Goal: Task Accomplishment & Management: Manage account settings

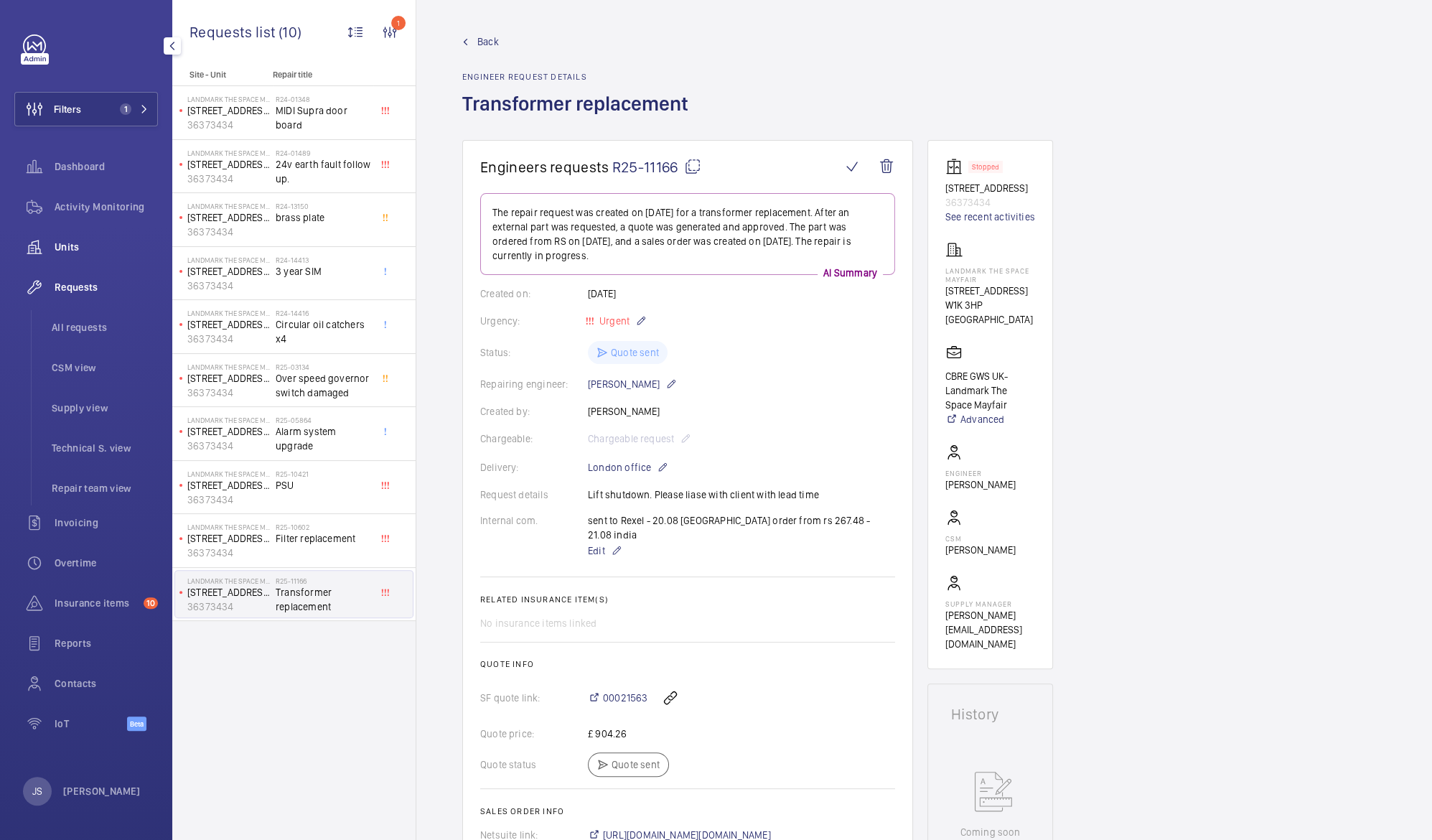
click at [59, 247] on span "Units" at bounding box center [106, 246] width 104 height 14
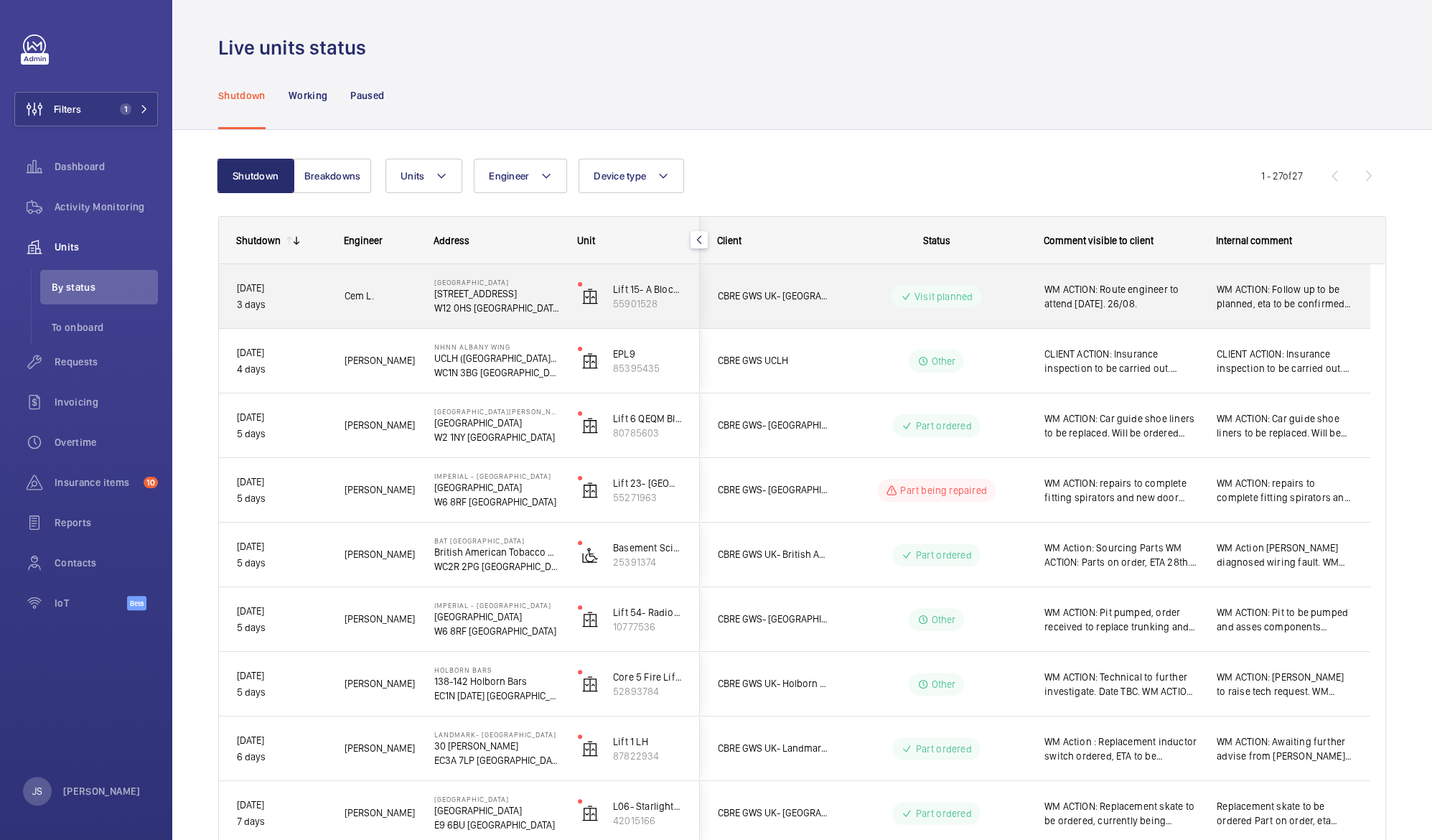
click at [1071, 307] on span "WM ACTION: Route engineer to attend [DATE]. 26/08." at bounding box center [1121, 297] width 153 height 29
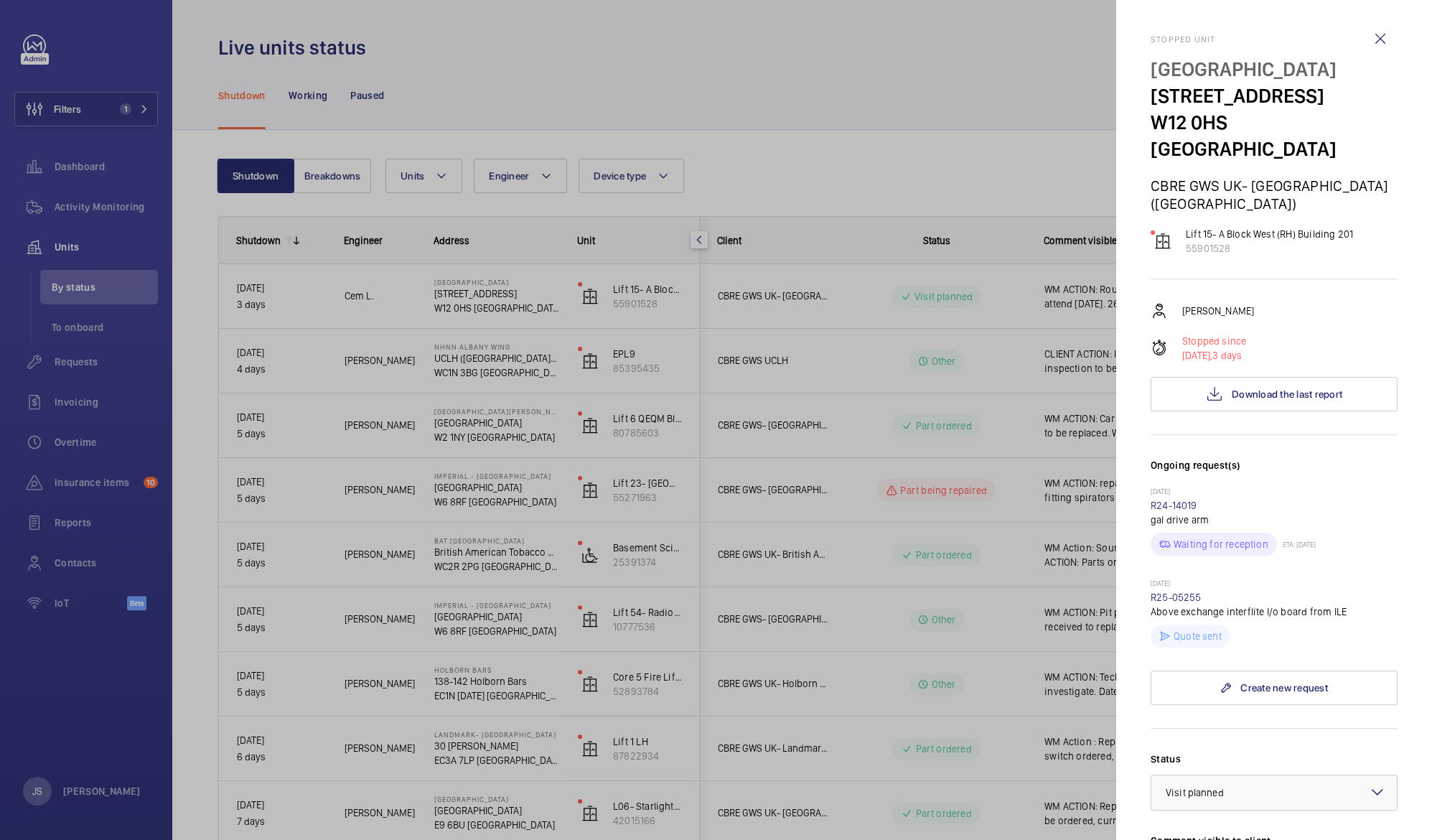
drag, startPoint x: 1071, startPoint y: 307, endPoint x: 1228, endPoint y: 500, distance: 248.8
click at [1228, 500] on mat-sidenav-container "Filters 1 Dashboard Activity Monitoring Units By status To onboard Requests Inv…" at bounding box center [716, 420] width 1432 height 840
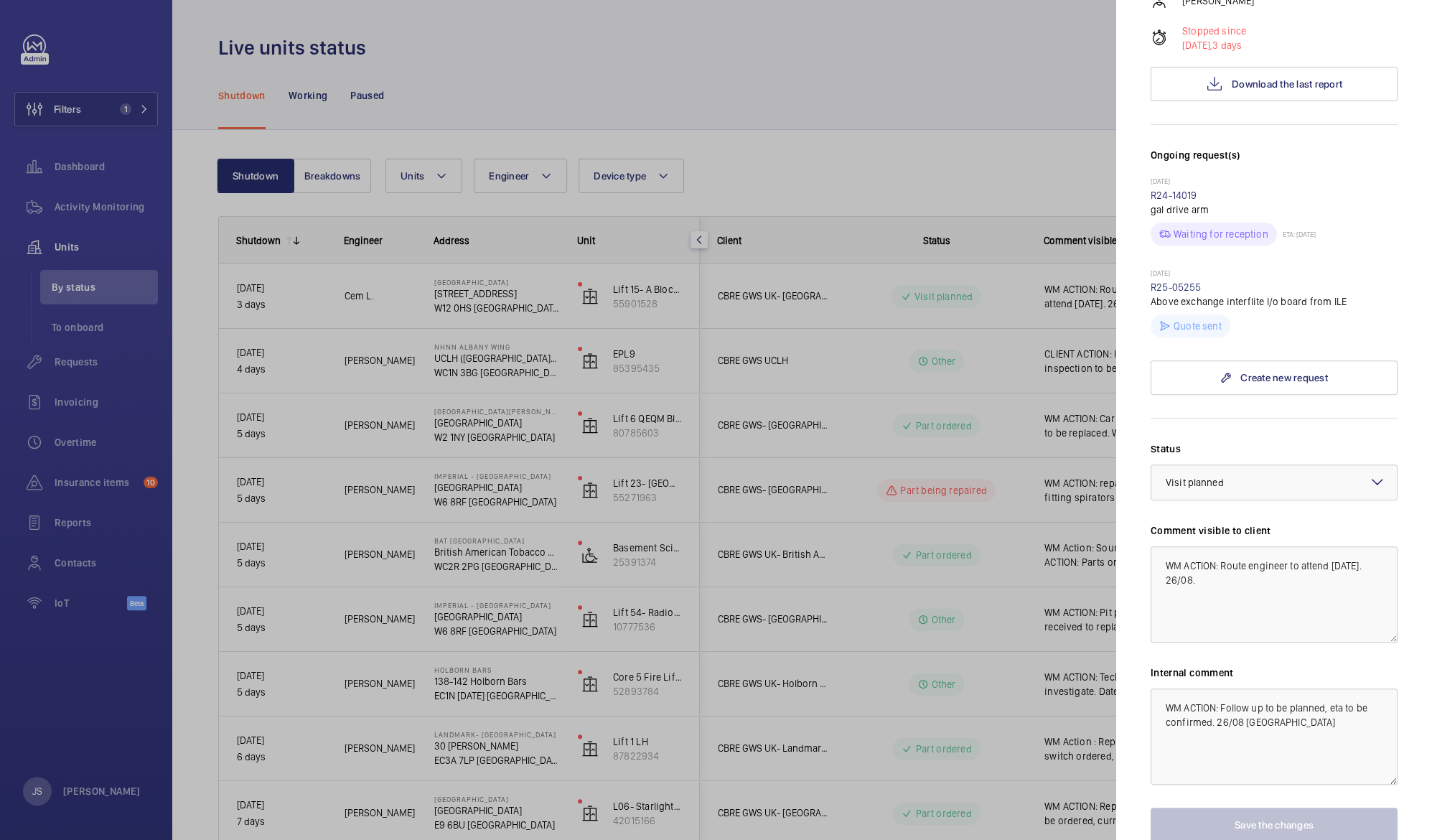
scroll to position [353, 0]
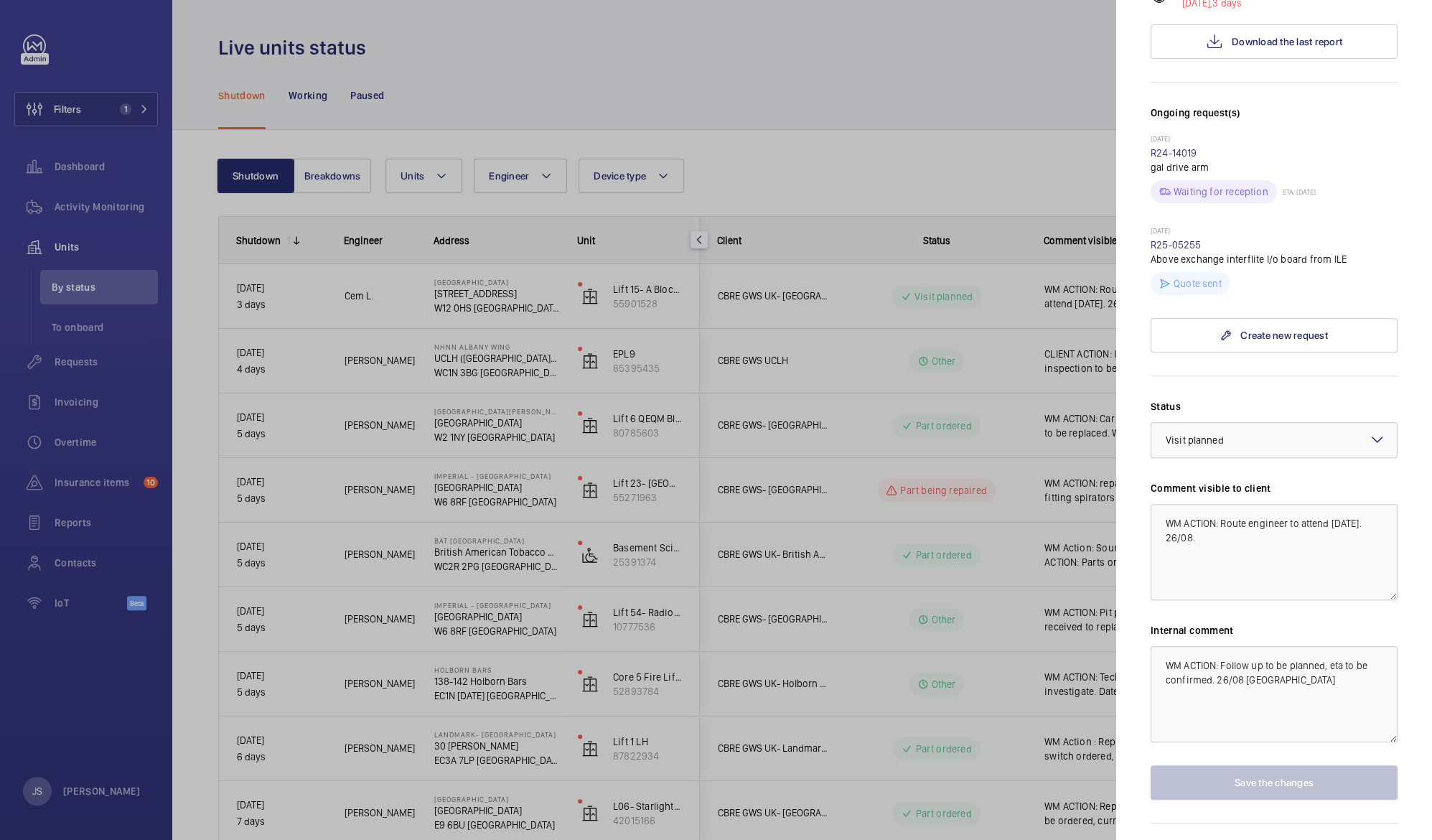
click at [919, 63] on div at bounding box center [716, 420] width 1432 height 840
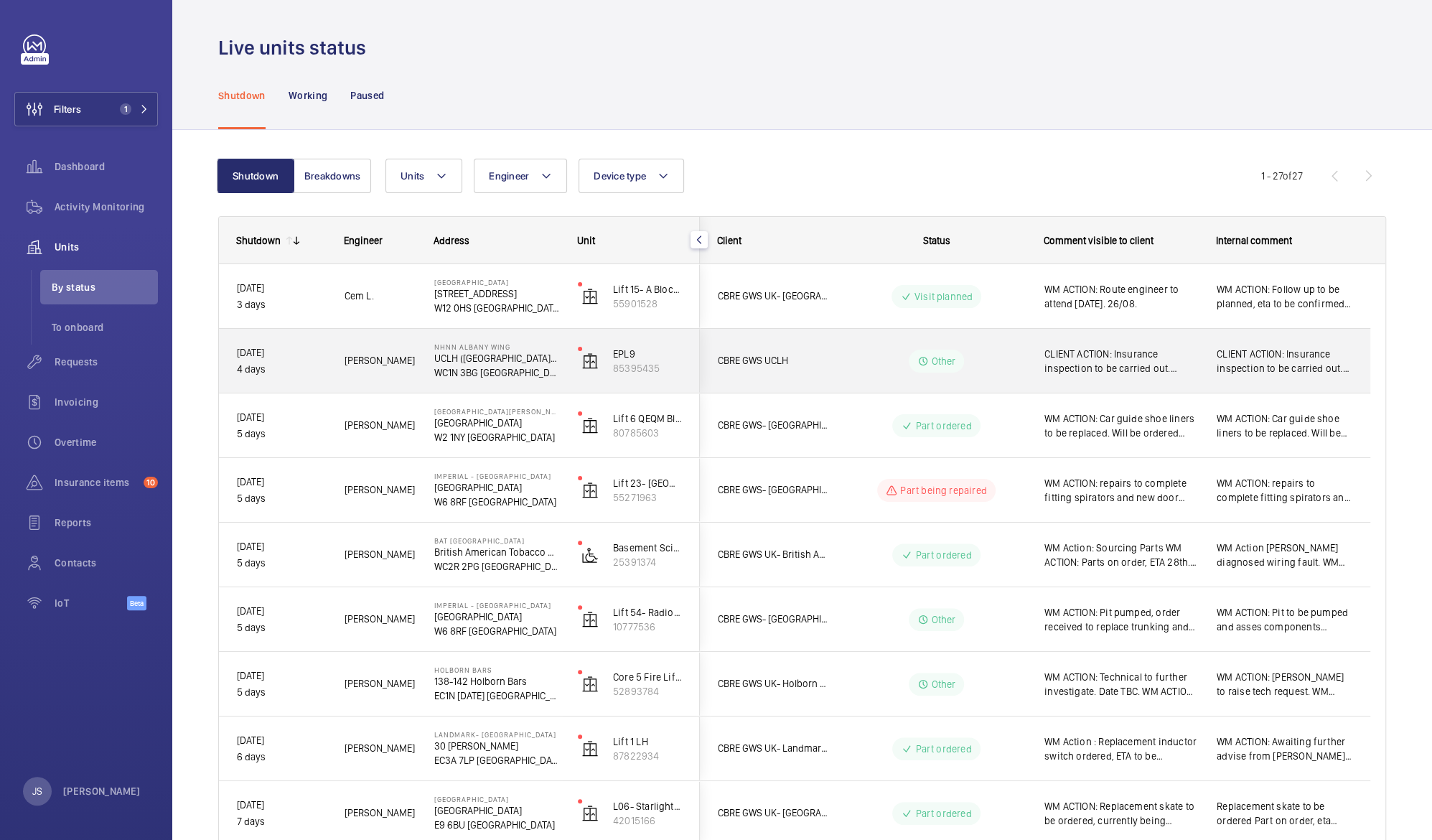
click at [1109, 369] on span "CLIENT ACTION: Insurance inspection to be carried out. [DATE]. 22/08" at bounding box center [1121, 361] width 153 height 29
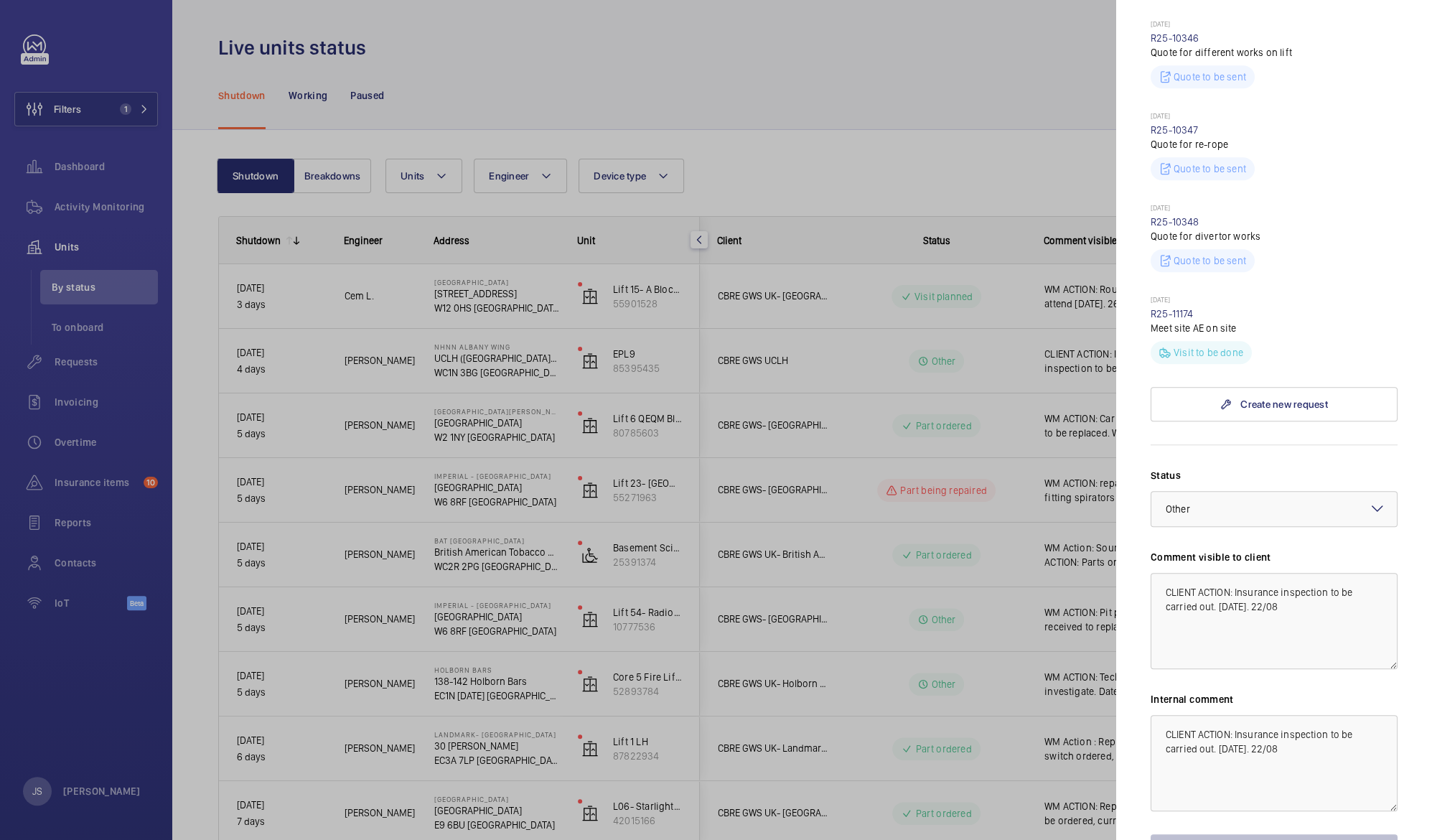
scroll to position [688, 0]
click at [969, 59] on div at bounding box center [716, 420] width 1432 height 840
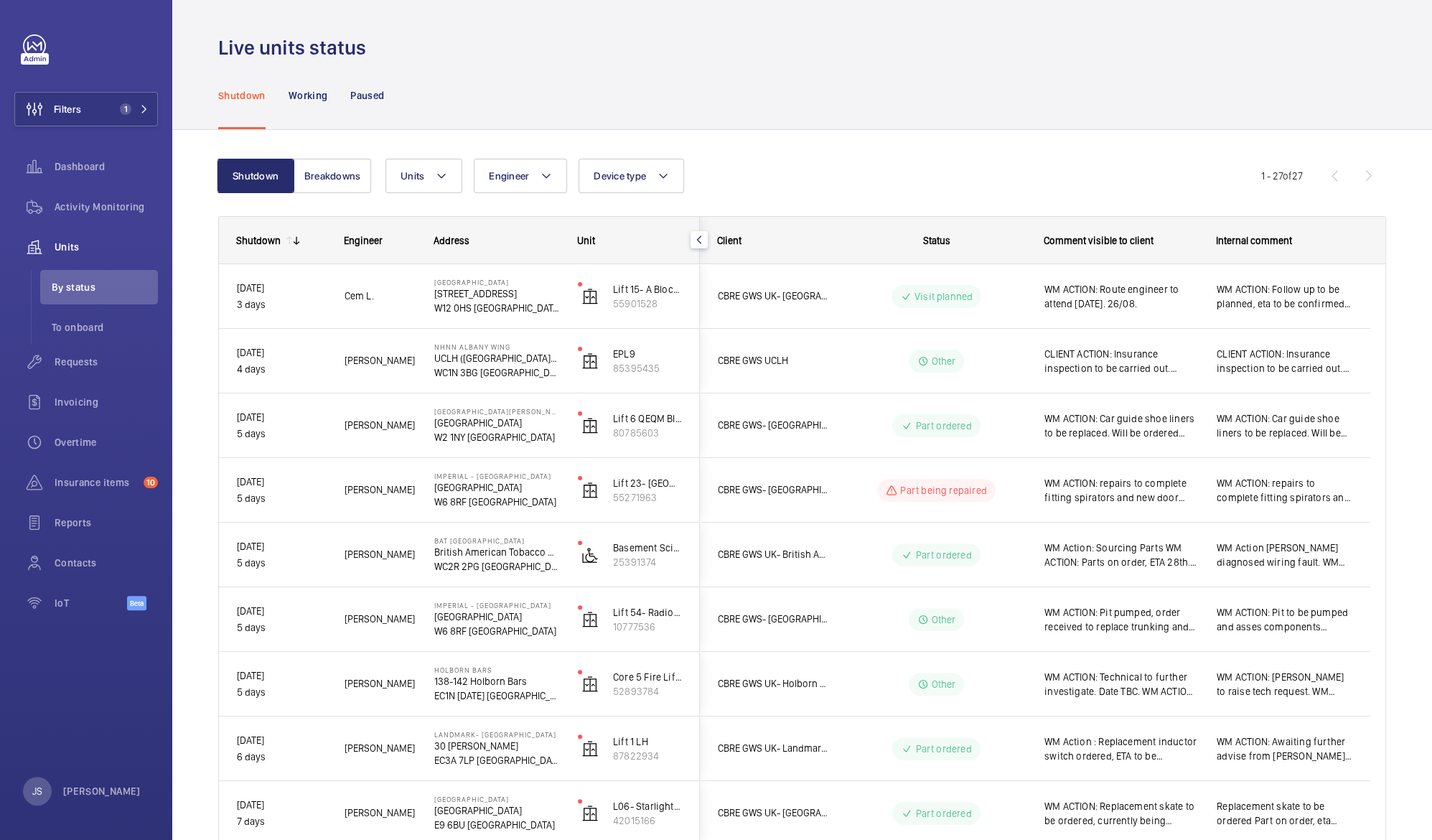
scroll to position [0, 0]
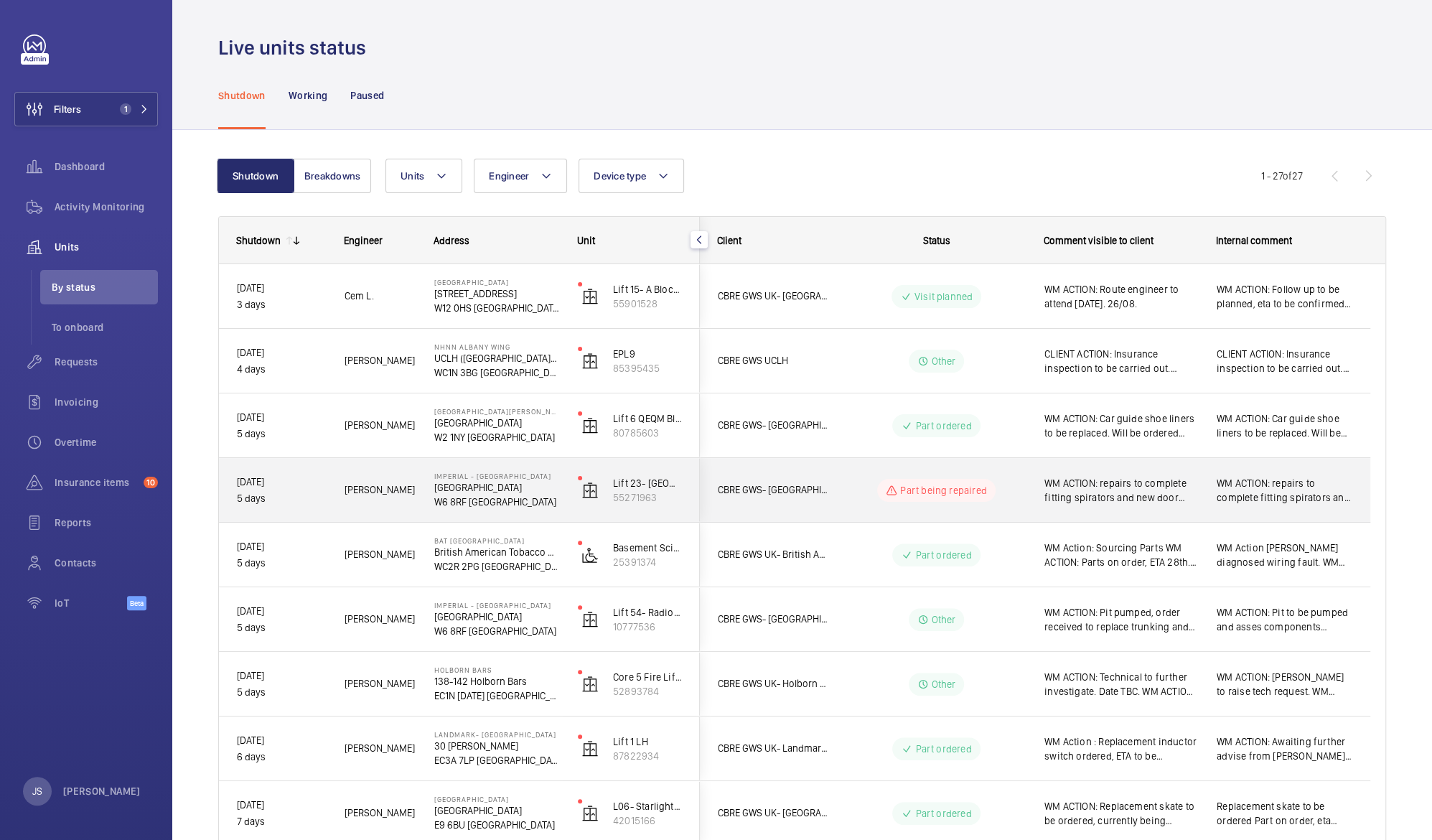
click at [1079, 491] on span "WM ACTION: repairs to complete fitting spirators and new door shoes on all floo…" at bounding box center [1121, 490] width 153 height 29
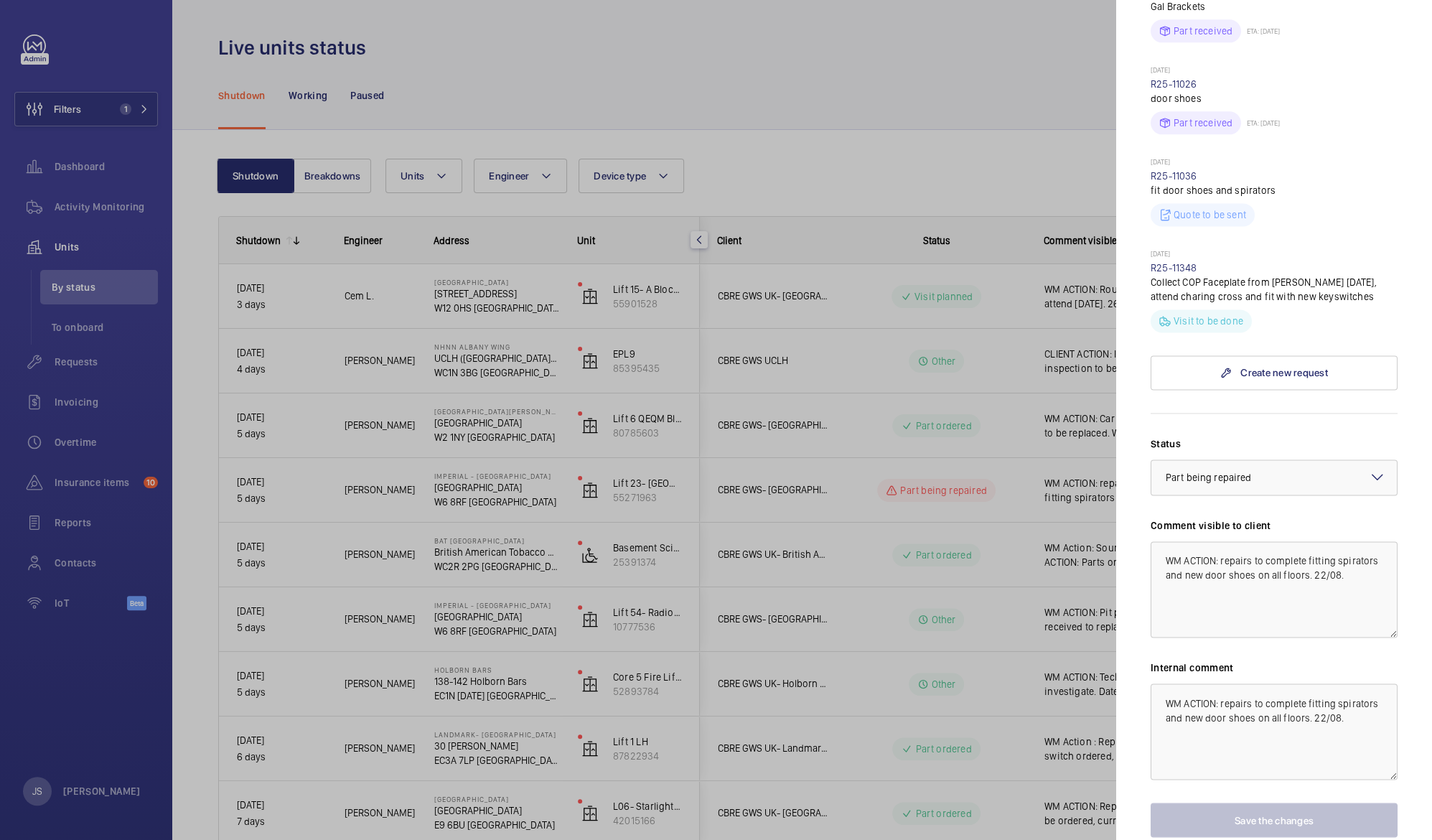
scroll to position [1510, 0]
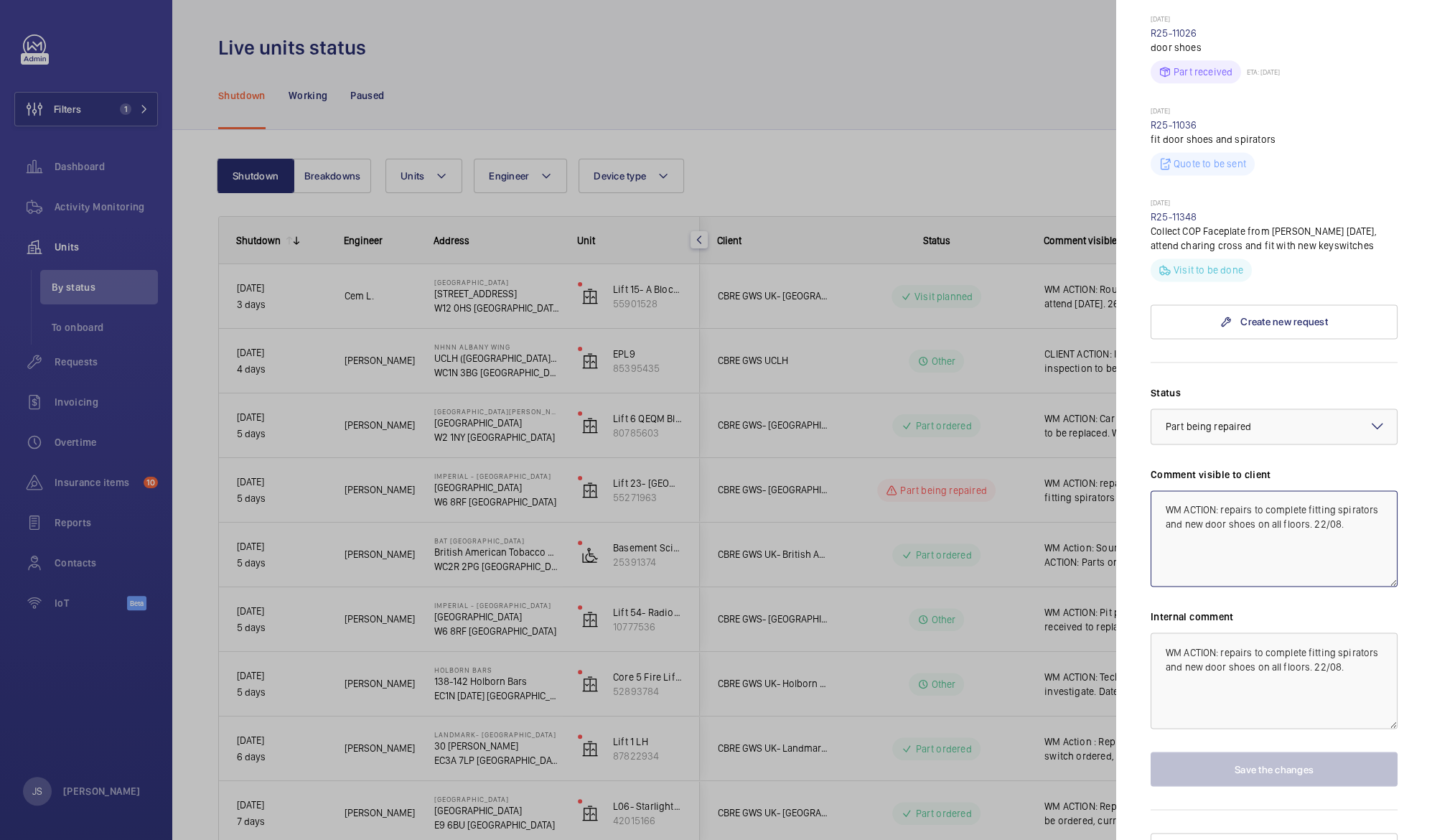
drag, startPoint x: 1199, startPoint y: 511, endPoint x: 1165, endPoint y: 514, distance: 34.1
click at [1165, 514] on textarea "WM ACTION: repairs to complete fitting spirators and new door shoes on all floo…" at bounding box center [1274, 538] width 247 height 96
type textarea "WM ACTION: repairs to complete fitting spirators and new door shoes on all floo…"
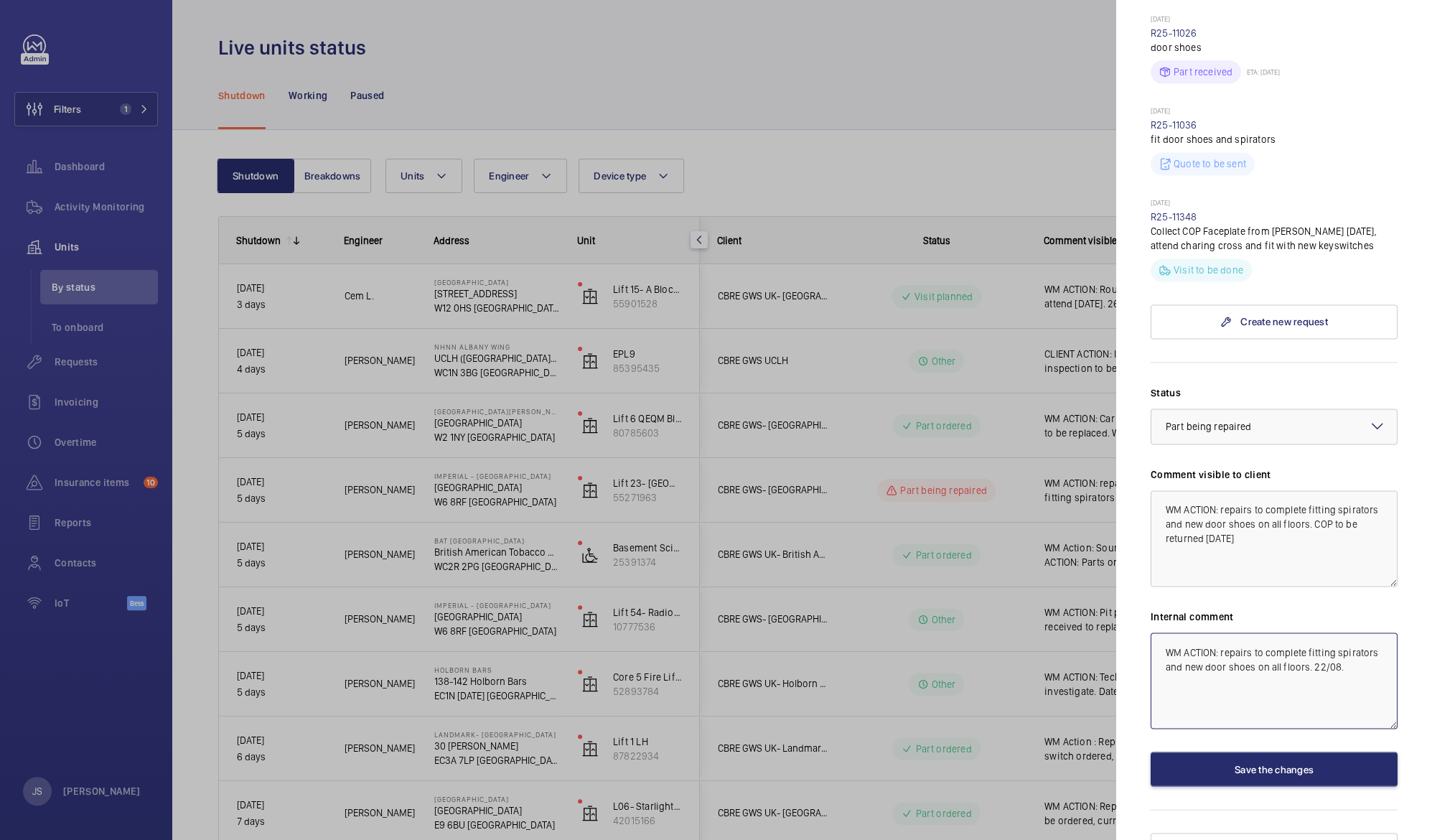
click at [1254, 655] on textarea "WM ACTION: repairs to complete fitting spirators and new door shoes on all floo…" at bounding box center [1274, 680] width 247 height 96
type textarea "WM ACTION: repairs to complete fitting spirators and new door shoes on all floo…"
click at [1165, 514] on textarea "WM ACTION: repairs to complete fitting spirators and new door shoes on all floo…" at bounding box center [1274, 538] width 247 height 96
click at [1351, 493] on textarea "WM ACTION: repairs to complete fitting spirators and new door shoes on all floo…" at bounding box center [1274, 538] width 247 height 96
type textarea "WM ACTION: repairs to complete fitting spirators and new door shoes on all floo…"
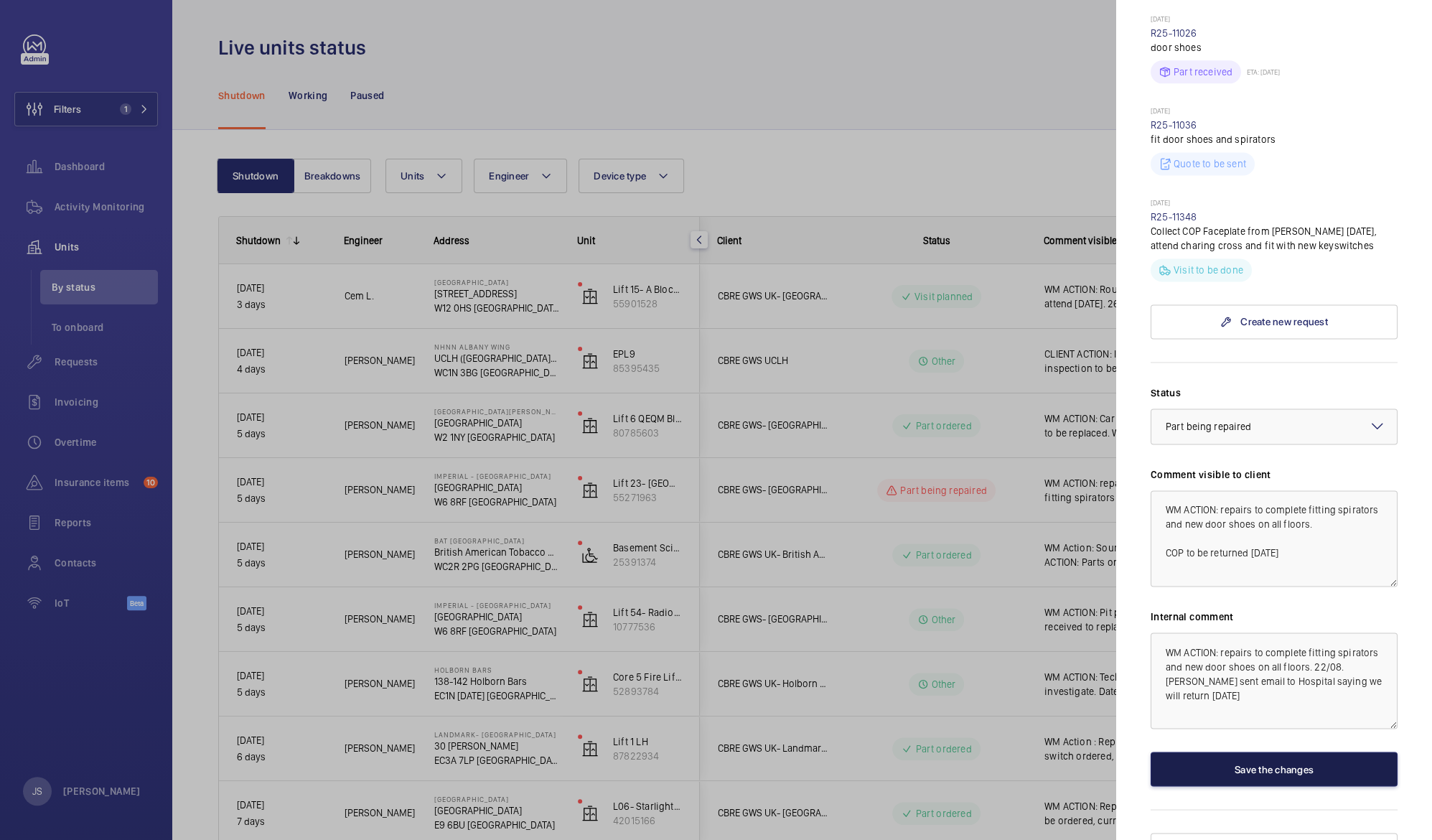
click at [1292, 752] on button "Save the changes" at bounding box center [1274, 769] width 247 height 35
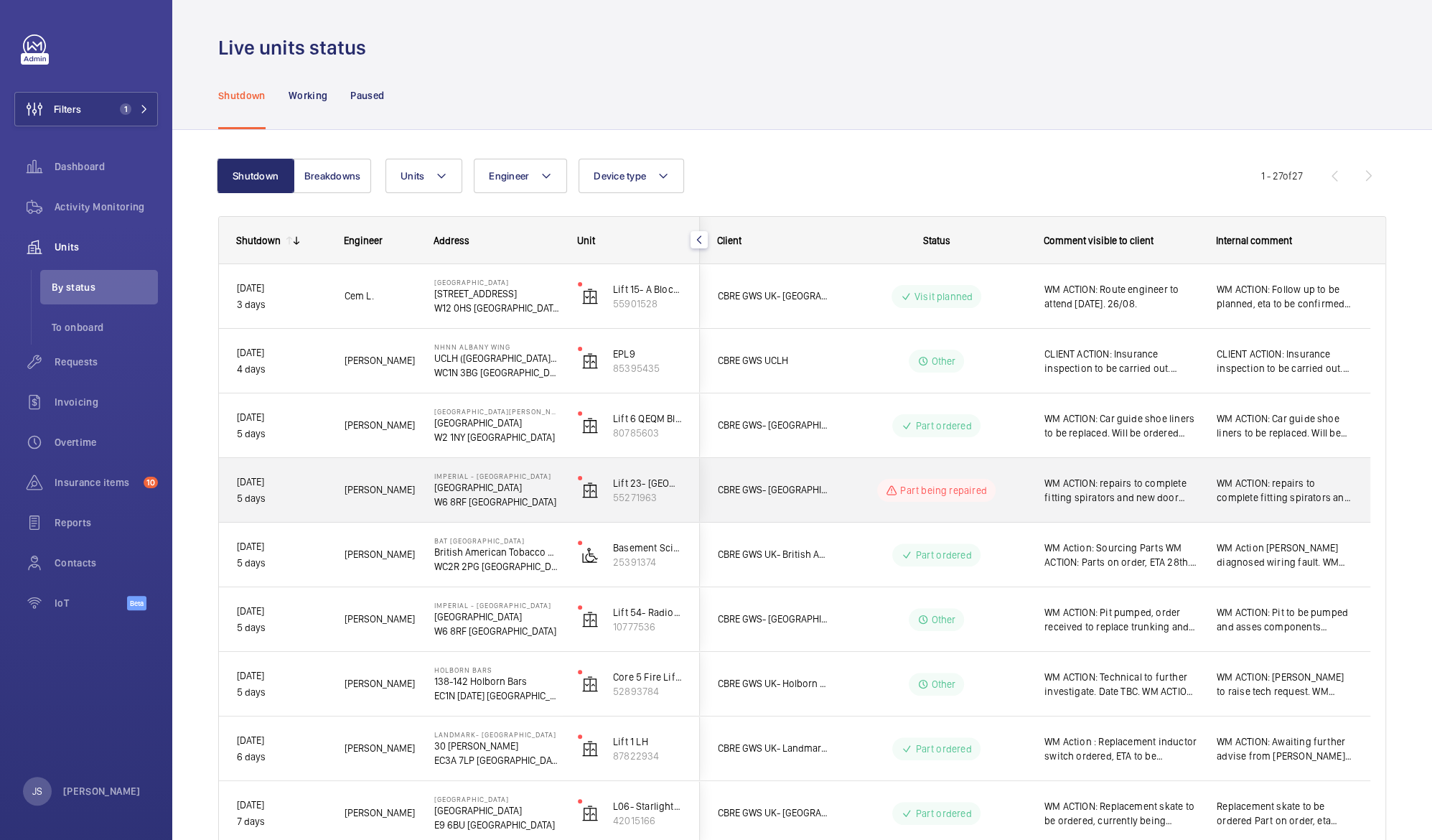
click at [937, 487] on p "Part being repaired" at bounding box center [943, 489] width 86 height 14
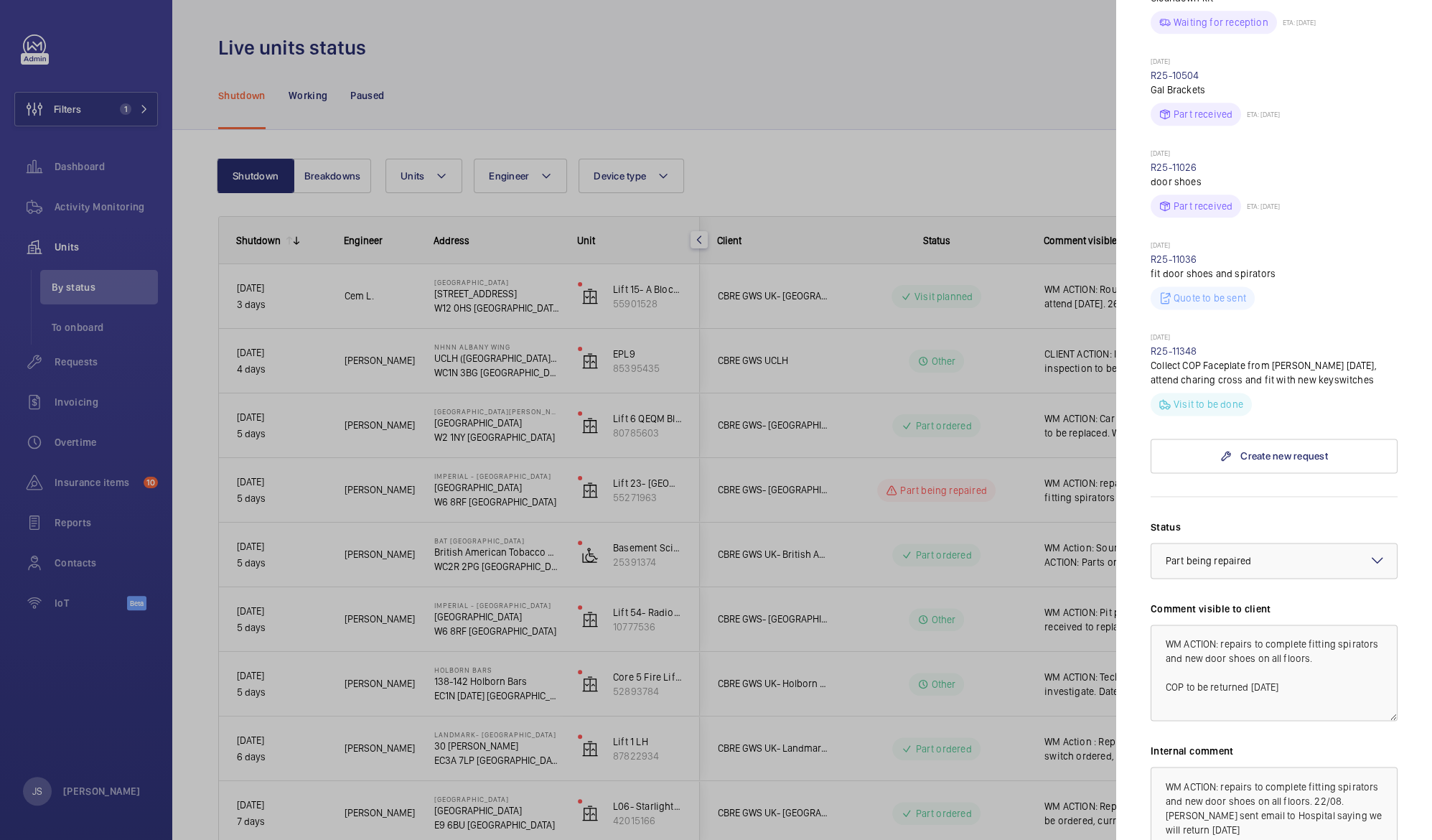
scroll to position [1427, 0]
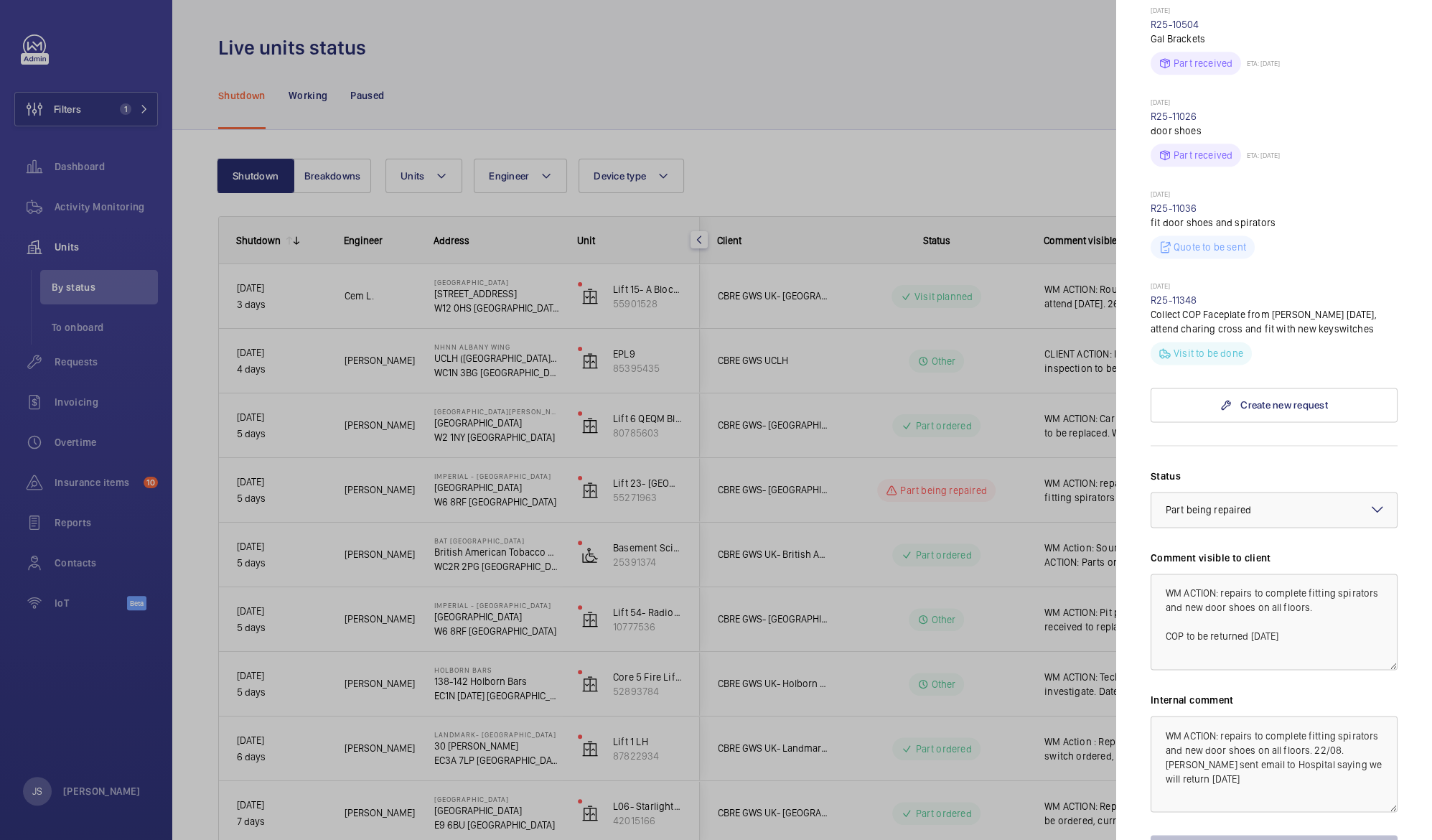
click at [1369, 500] on mat-icon at bounding box center [1378, 509] width 17 height 17
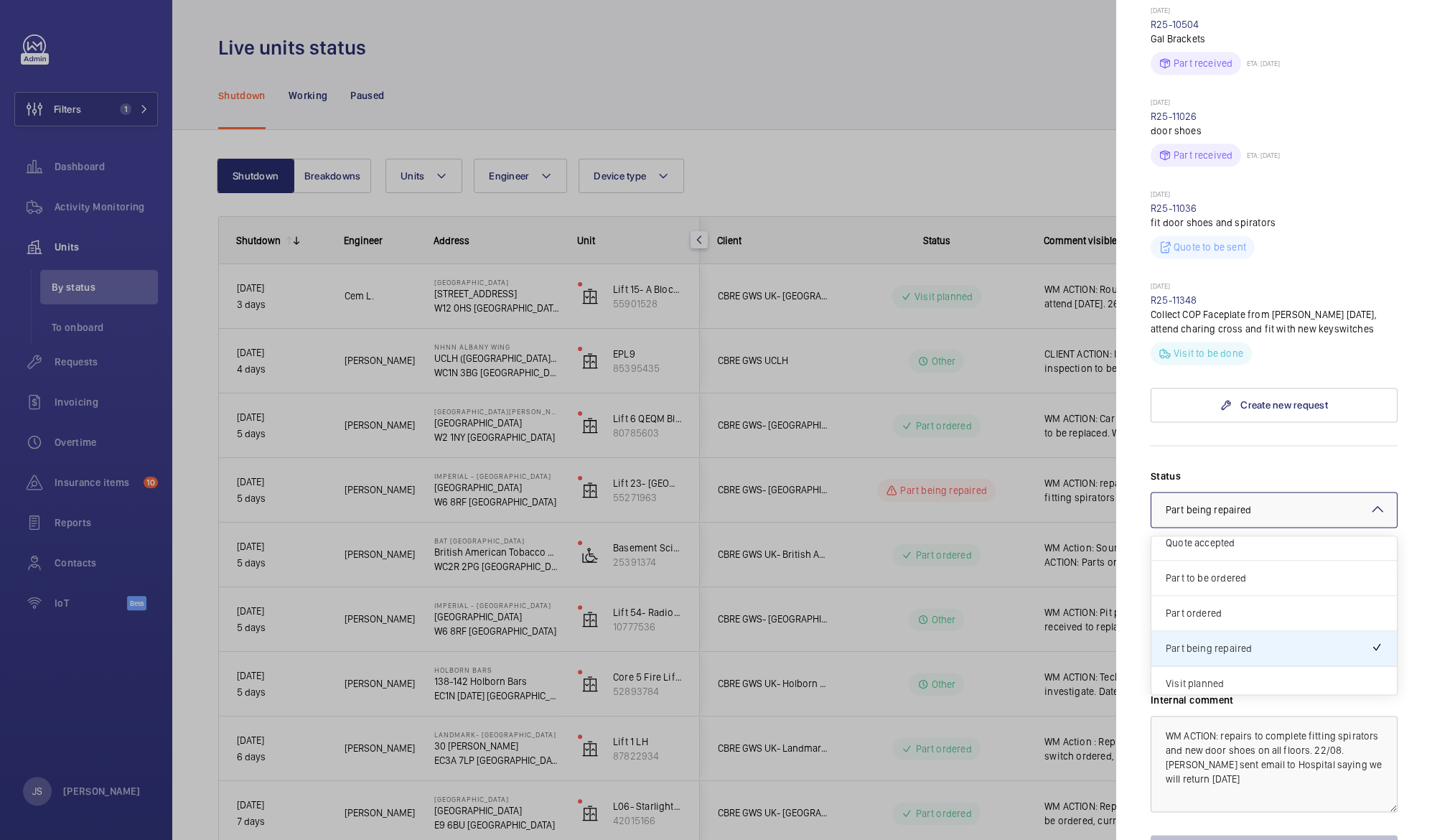
scroll to position [122, 0]
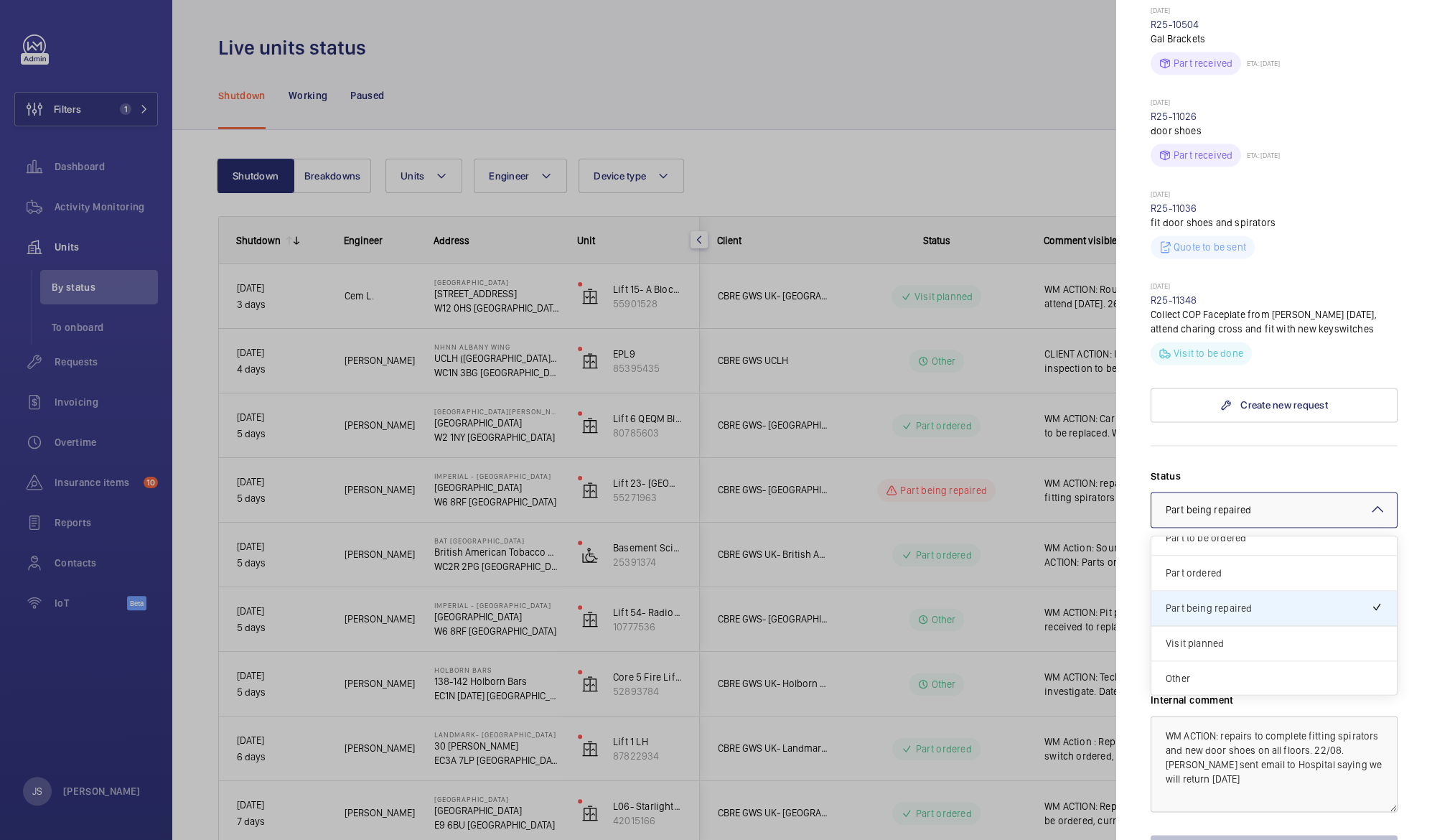
click at [1406, 456] on mat-sidenav "Stopped unit Imperial - [GEOGRAPHIC_DATA] [GEOGRAPHIC_DATA] [GEOGRAPHIC_DATA] (…" at bounding box center [1274, 420] width 316 height 840
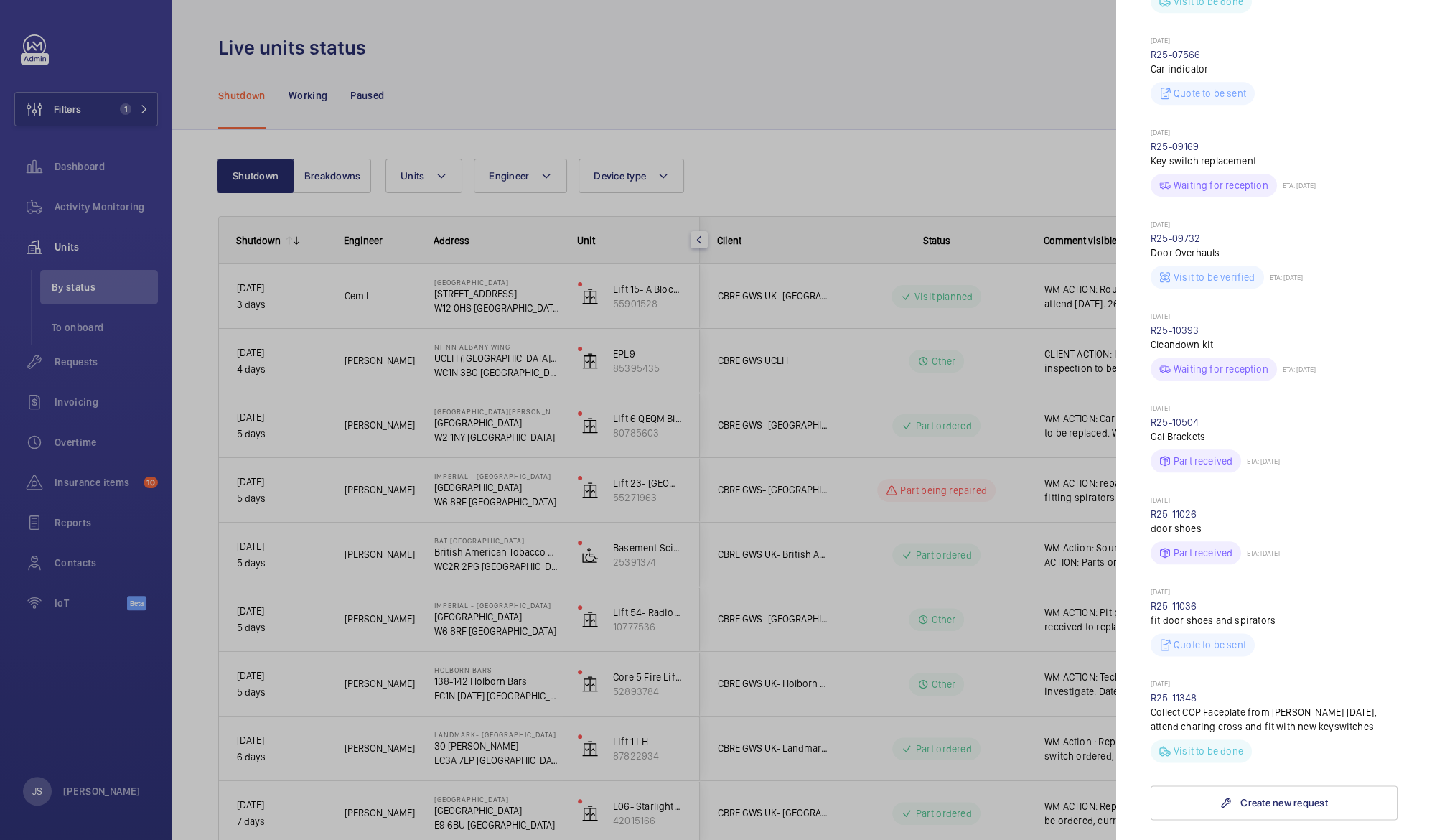
scroll to position [1035, 0]
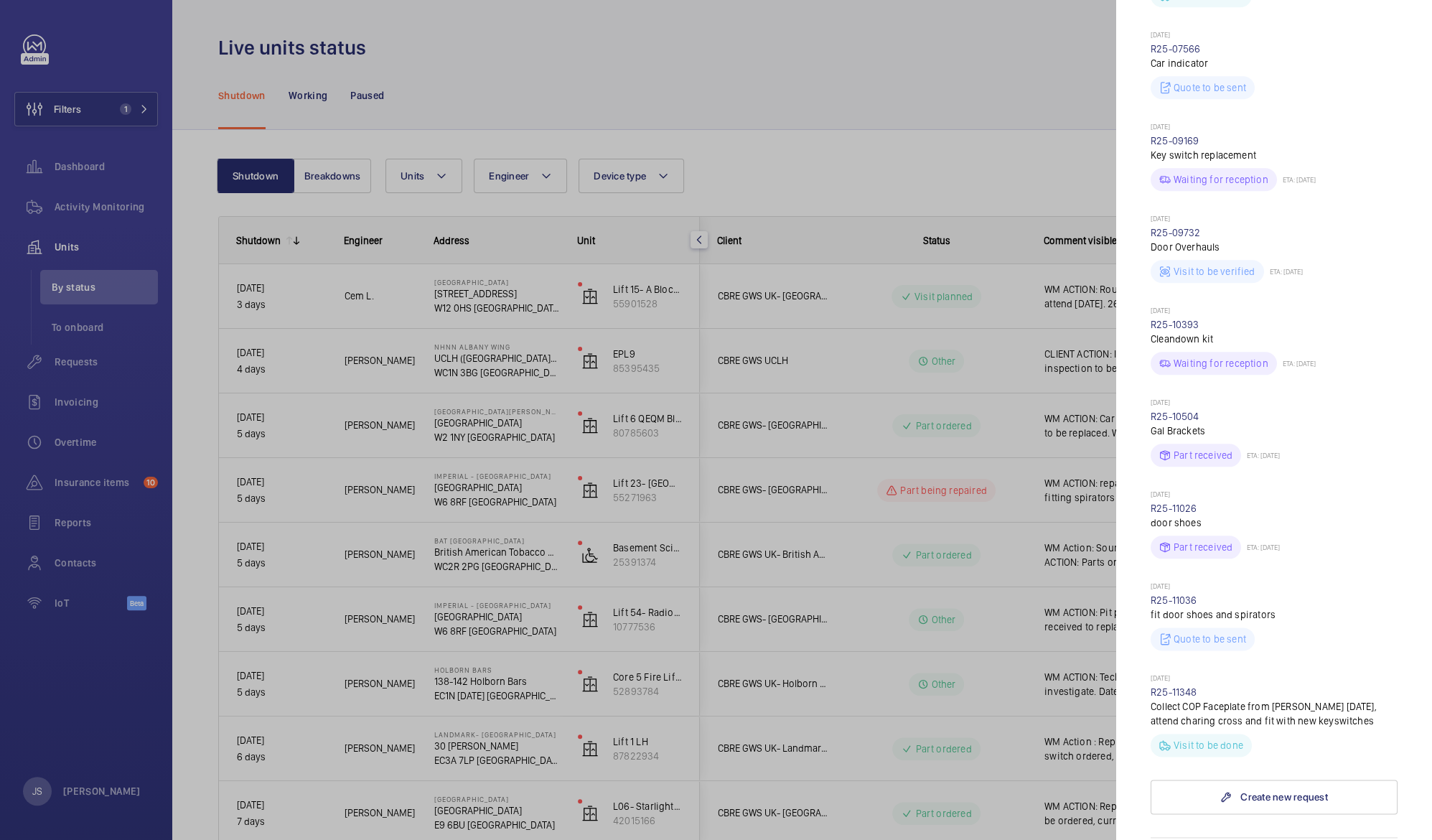
click at [919, 175] on div at bounding box center [716, 420] width 1432 height 840
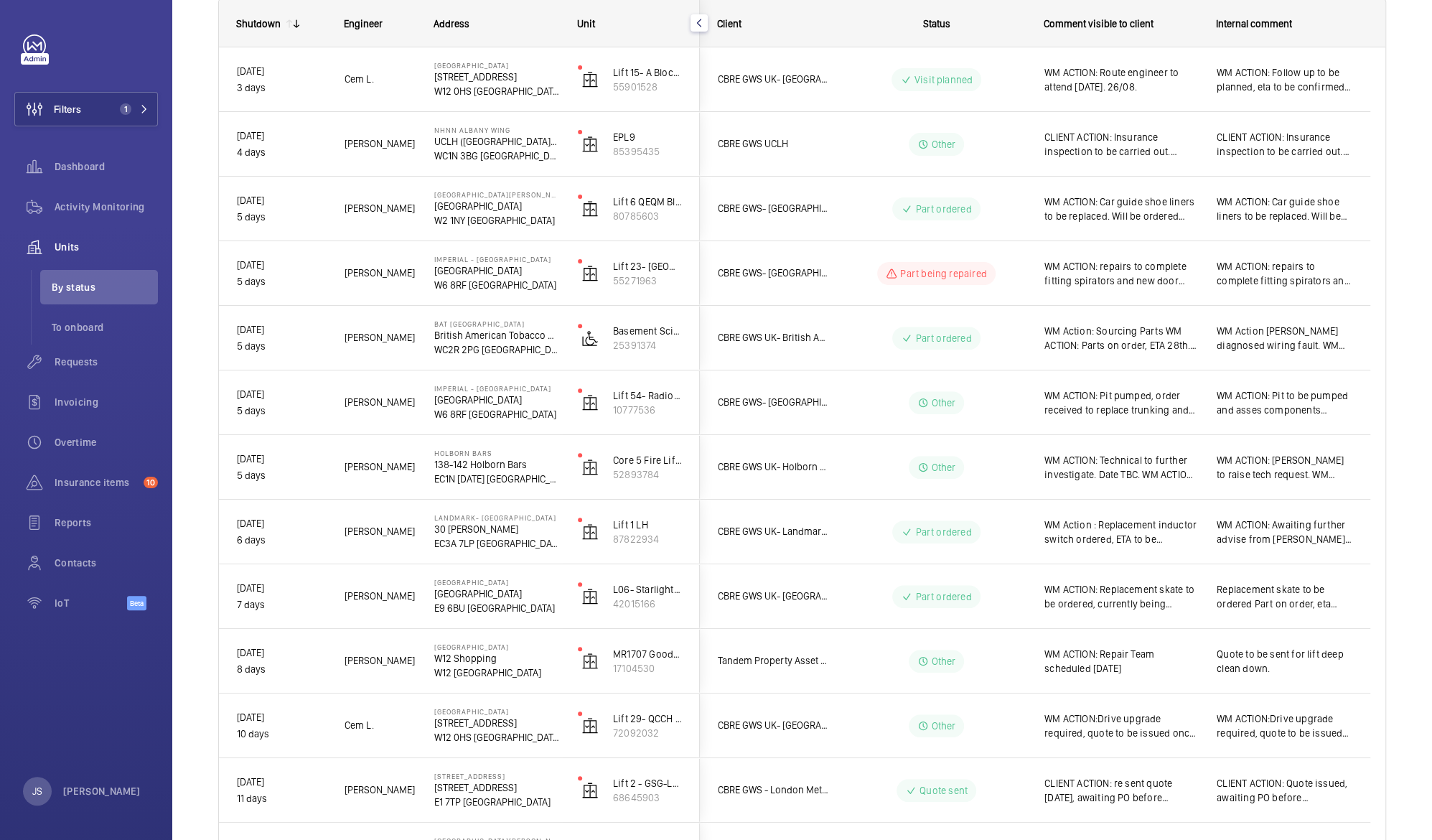
scroll to position [218, 0]
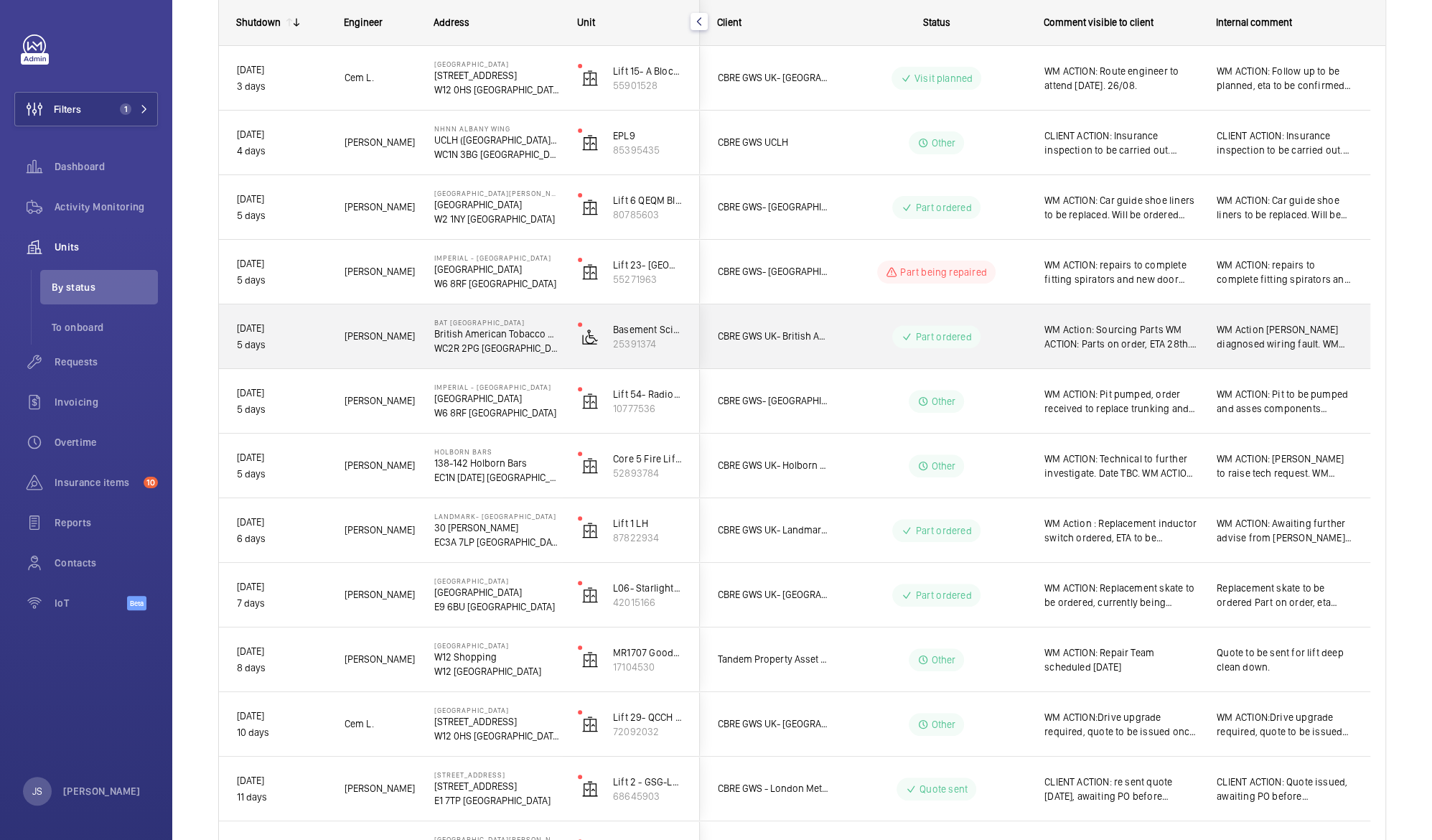
click at [1158, 349] on span "WM Action: Sourcing Parts WM ACTION: Parts on order, ETA 28th. 26.08." at bounding box center [1121, 337] width 153 height 29
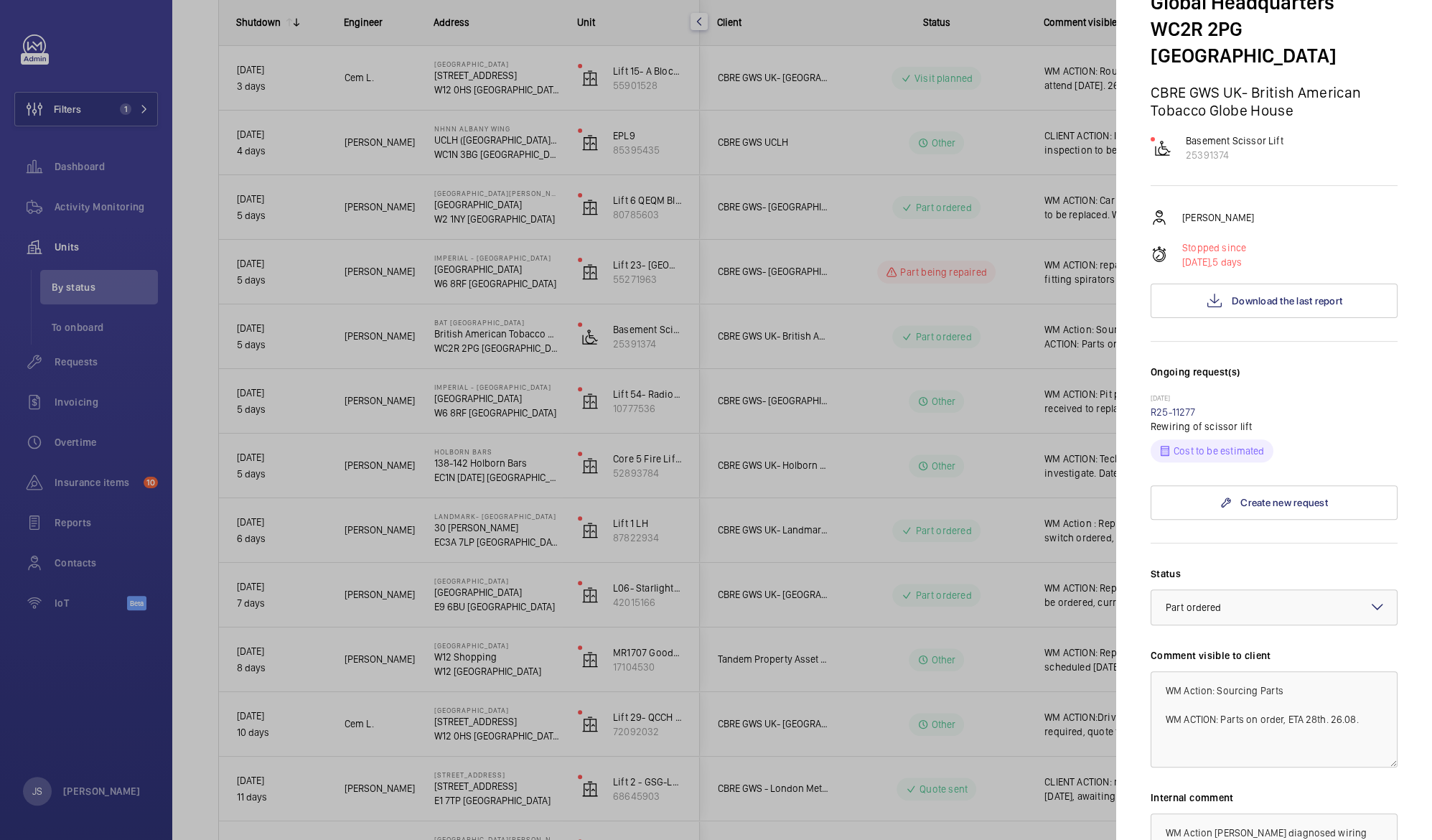
scroll to position [121, 0]
click at [1056, 290] on div at bounding box center [716, 420] width 1432 height 840
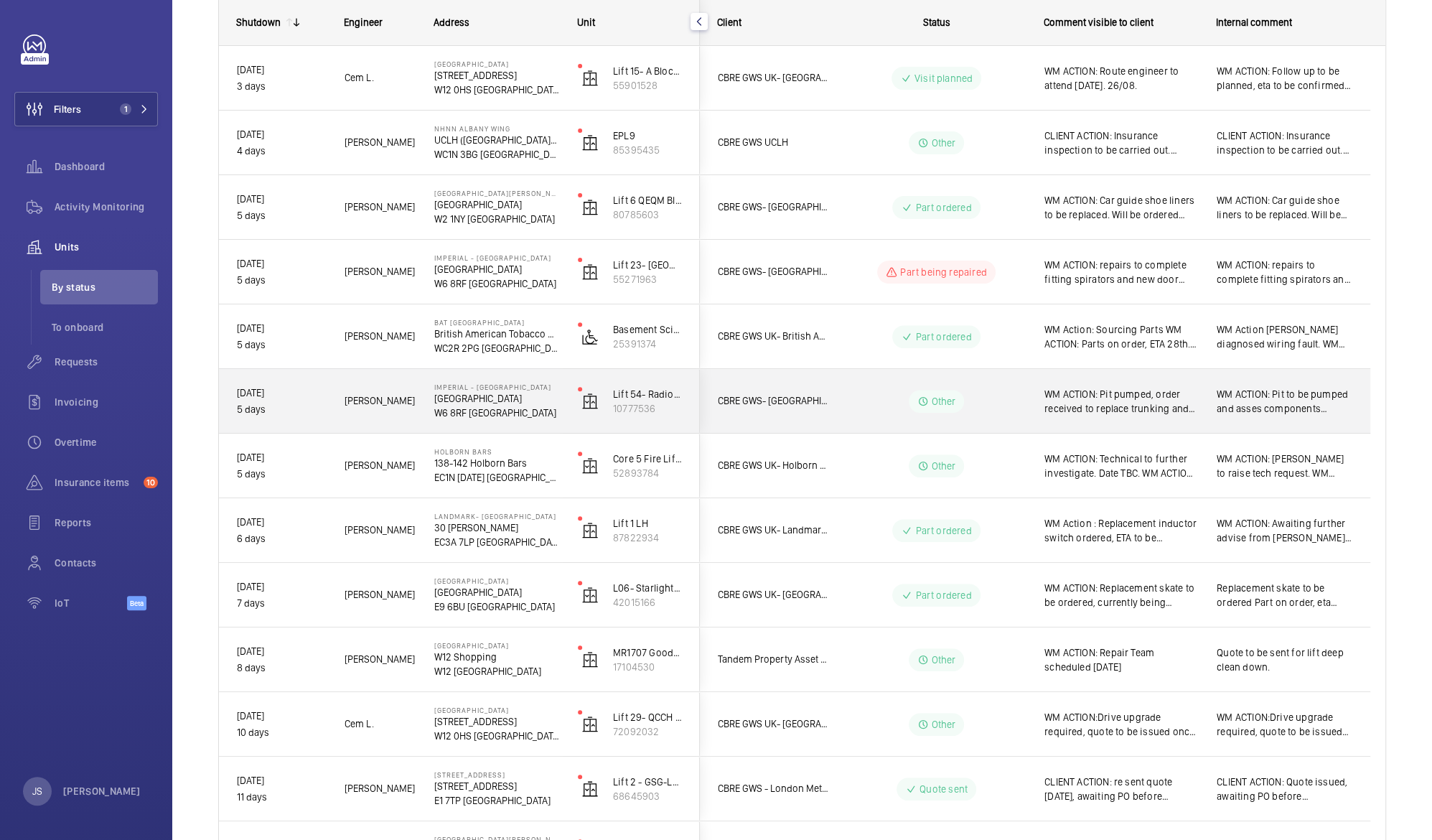
click at [1143, 400] on span "WM ACTION: Pit pumped, order received to replace trunking and wiring in the pit…" at bounding box center [1121, 401] width 153 height 29
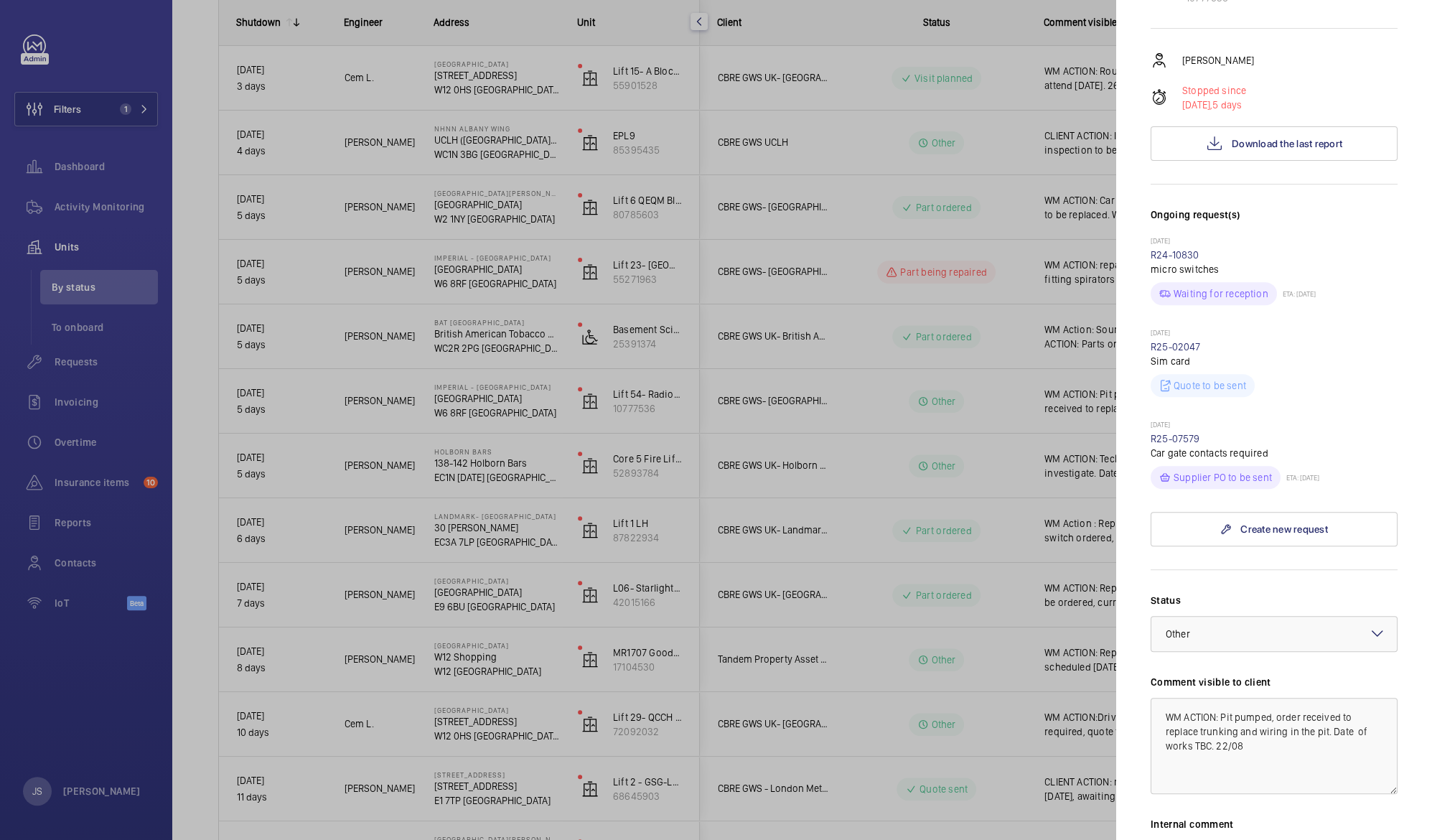
scroll to position [260, 0]
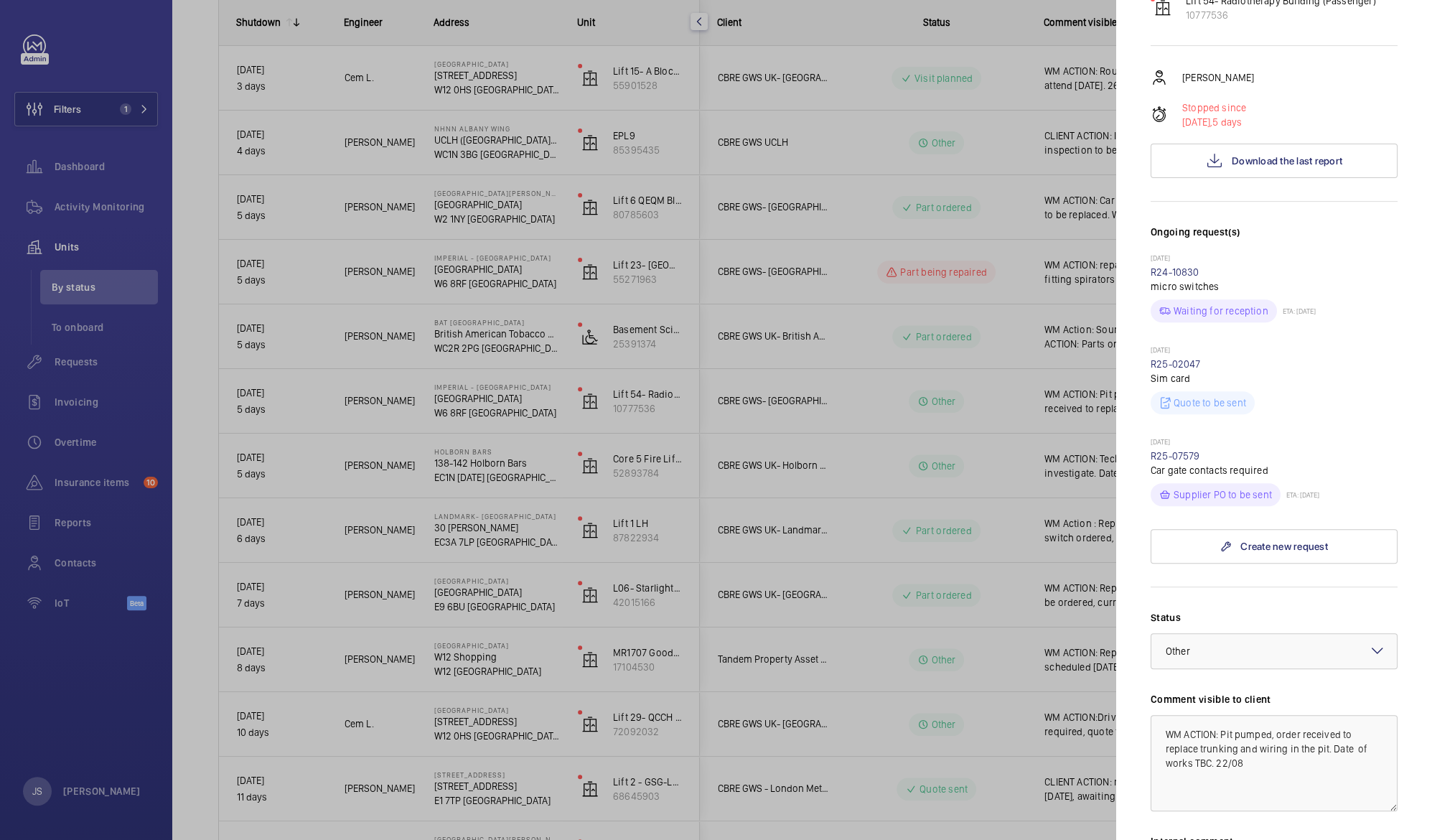
click at [958, 368] on div at bounding box center [716, 420] width 1432 height 840
